Goal: Subscribe to service/newsletter

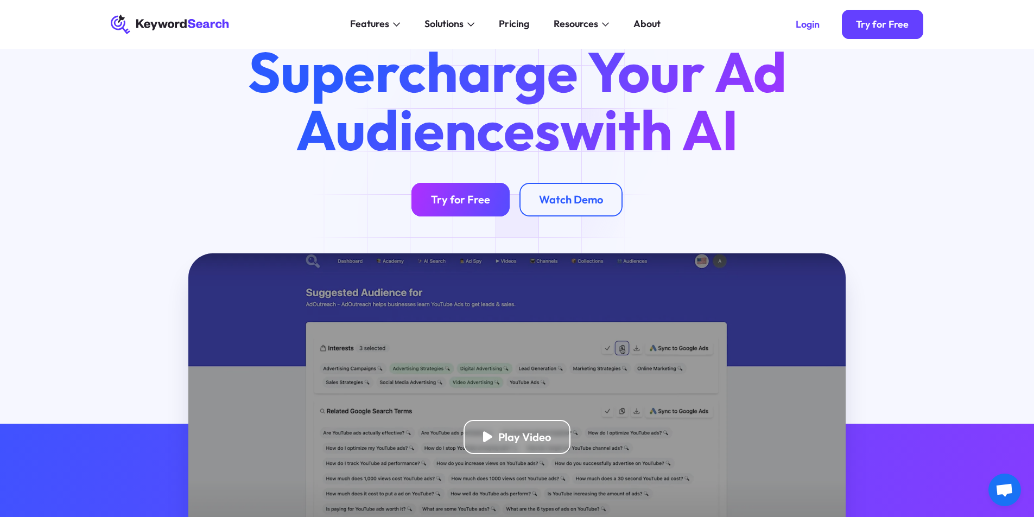
click at [468, 187] on link "Try for Free" at bounding box center [460, 200] width 98 height 34
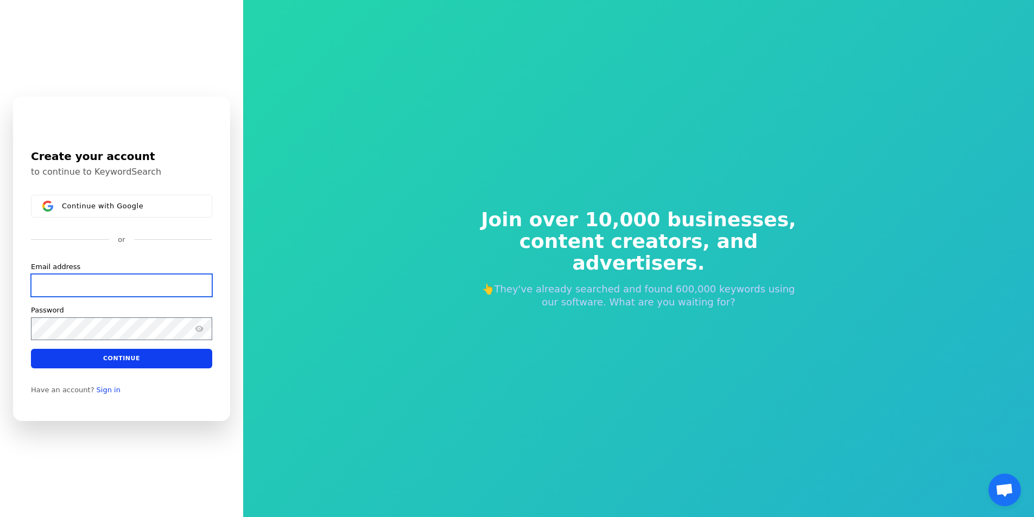
click at [72, 278] on input "Email address" at bounding box center [121, 284] width 181 height 23
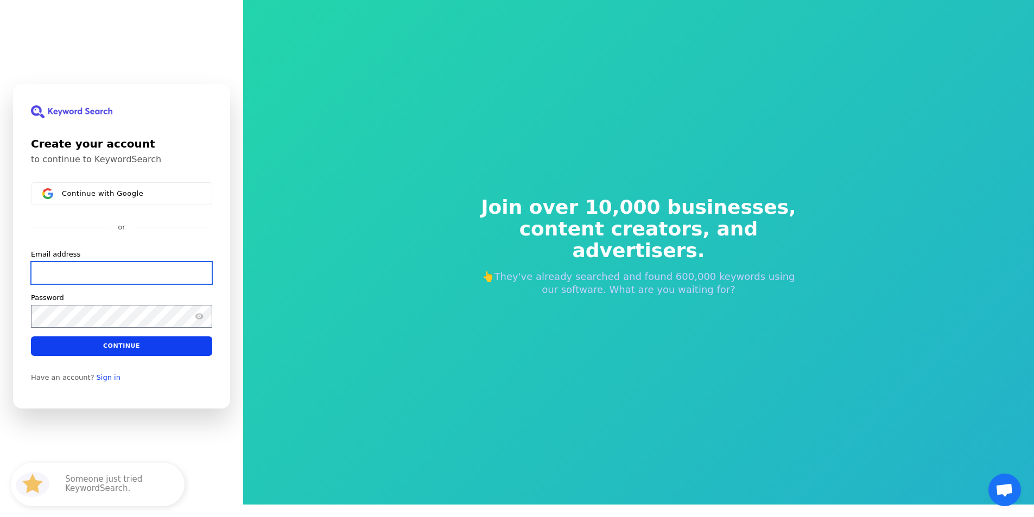
click at [76, 283] on input "Email address" at bounding box center [121, 272] width 181 height 23
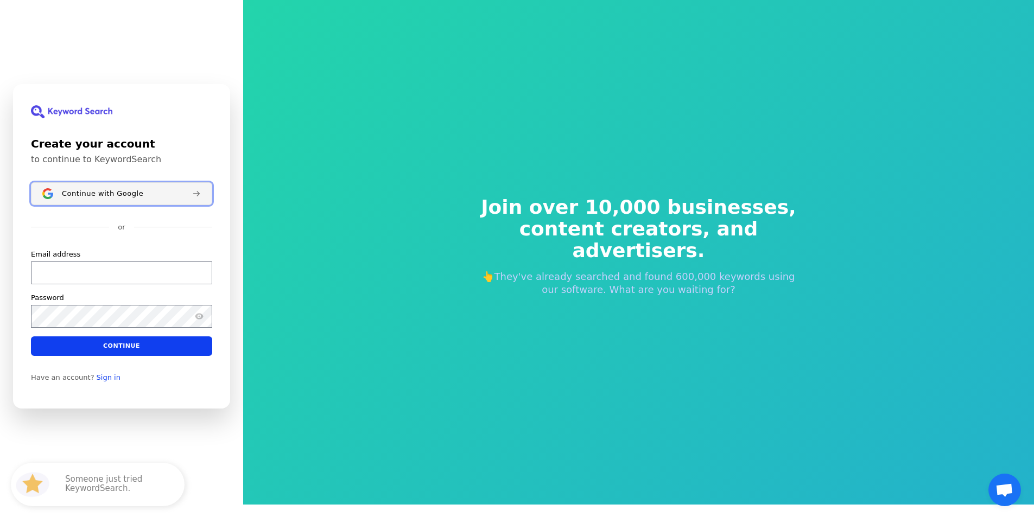
click at [92, 190] on span "Continue with Google" at bounding box center [102, 193] width 81 height 9
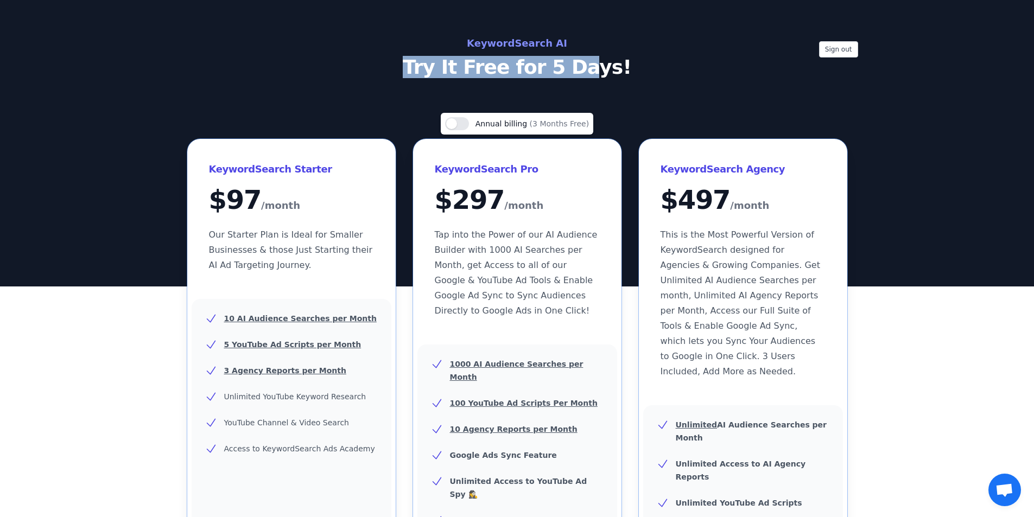
drag, startPoint x: 417, startPoint y: 65, endPoint x: 591, endPoint y: 65, distance: 174.2
click at [591, 65] on p "Try It Free for 5 Days!" at bounding box center [517, 67] width 486 height 22
click at [440, 72] on p "Try It Free for 5 Days!" at bounding box center [517, 67] width 486 height 22
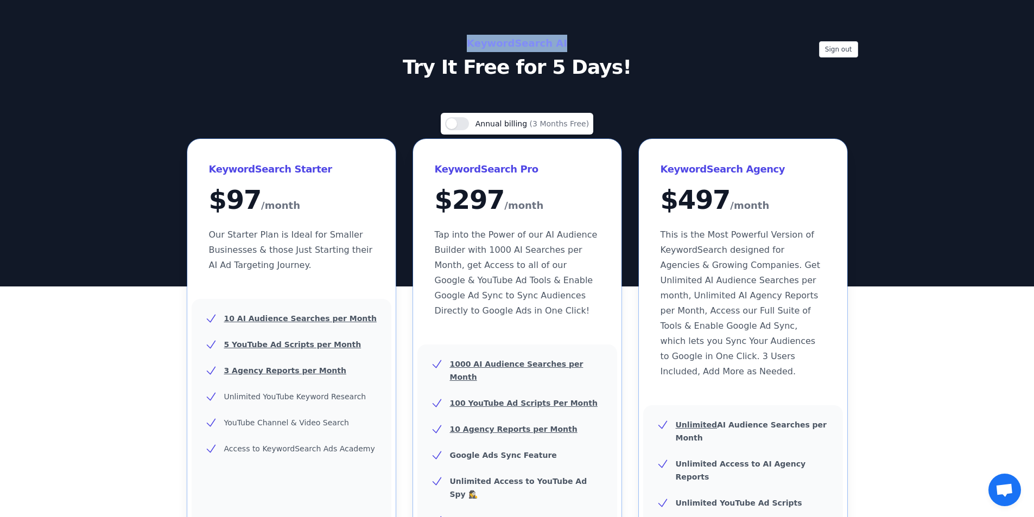
drag, startPoint x: 475, startPoint y: 41, endPoint x: 561, endPoint y: 41, distance: 85.7
click at [561, 41] on h2 "KeywordSearch AI" at bounding box center [517, 43] width 486 height 17
click at [494, 51] on h2 "KeywordSearch AI" at bounding box center [517, 43] width 486 height 17
